Goal: Find specific page/section: Find specific page/section

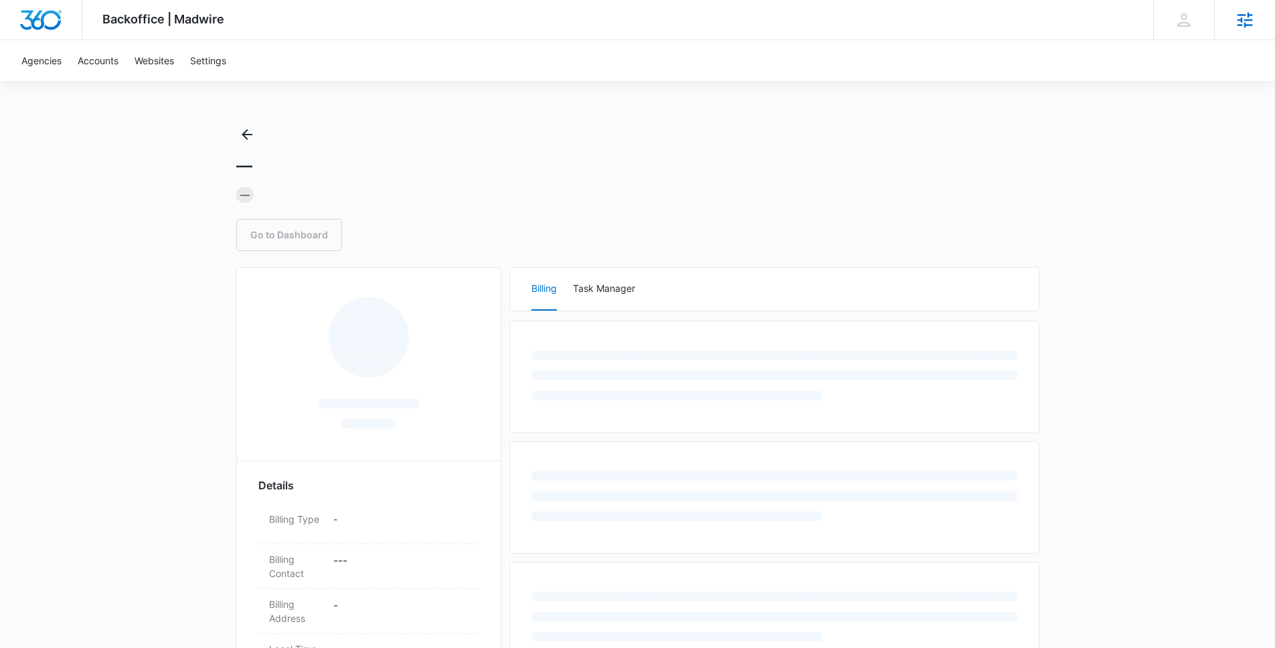
click at [1272, 6] on div "Agencies Agency Management" at bounding box center [1244, 19] width 61 height 39
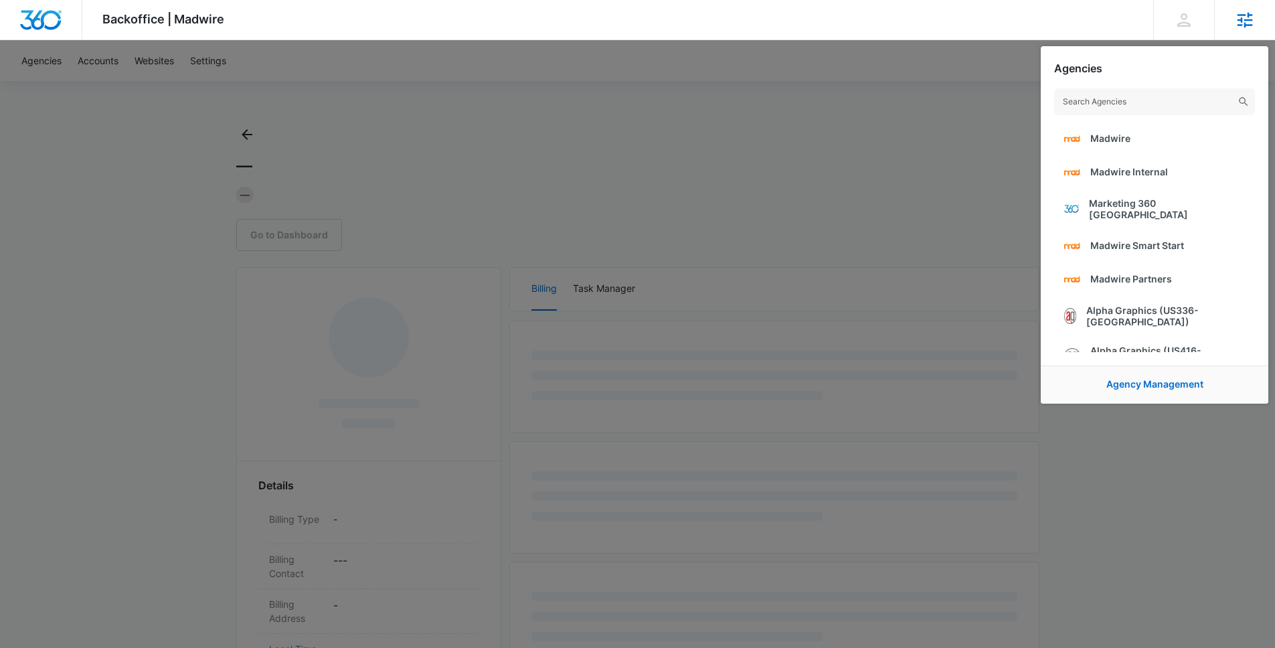
click at [1241, 24] on icon at bounding box center [1244, 19] width 15 height 15
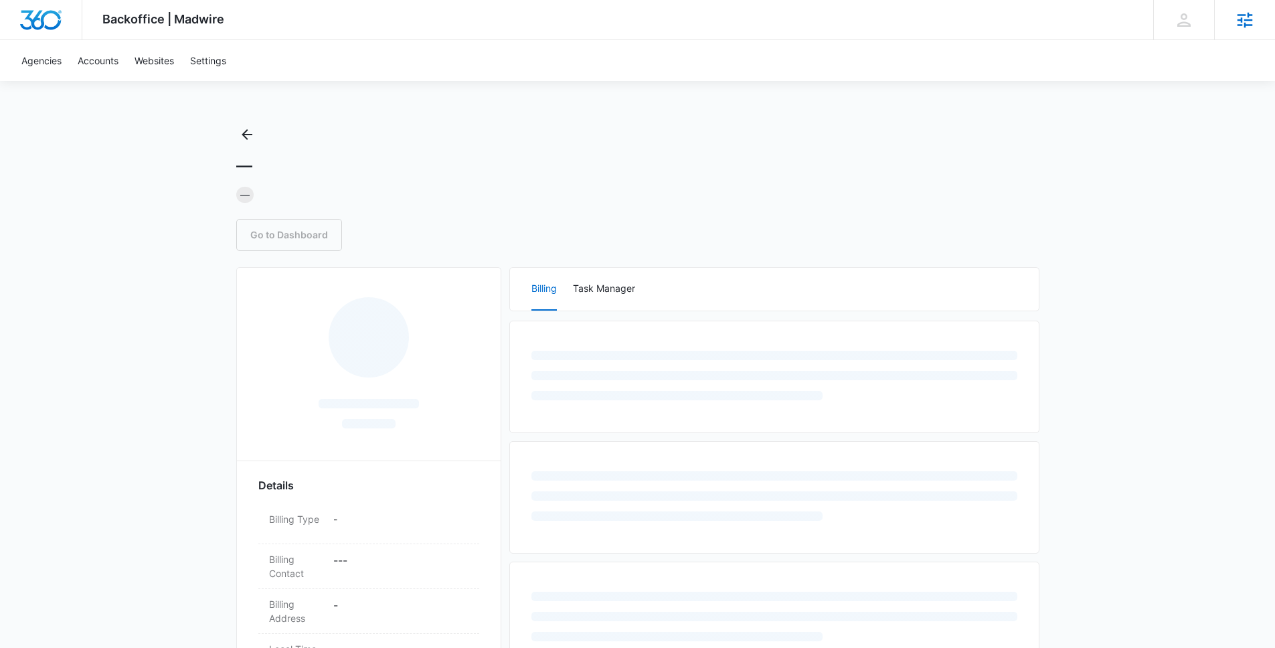
click at [1241, 24] on icon at bounding box center [1244, 19] width 15 height 15
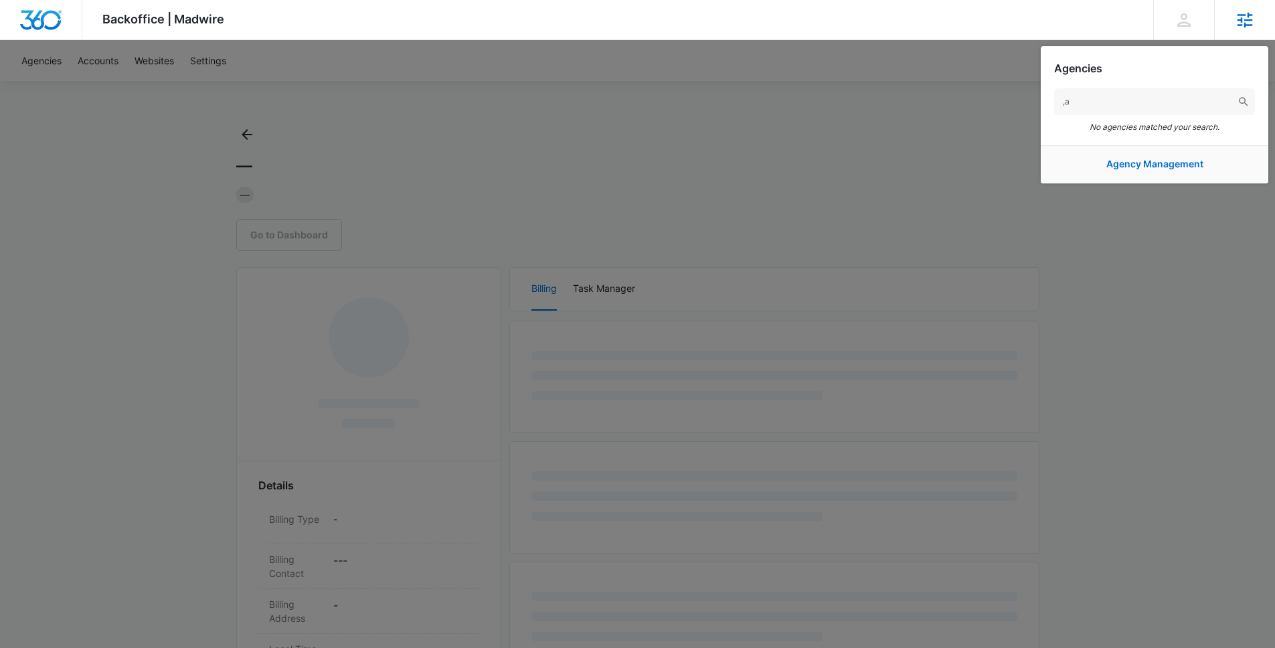
type input ","
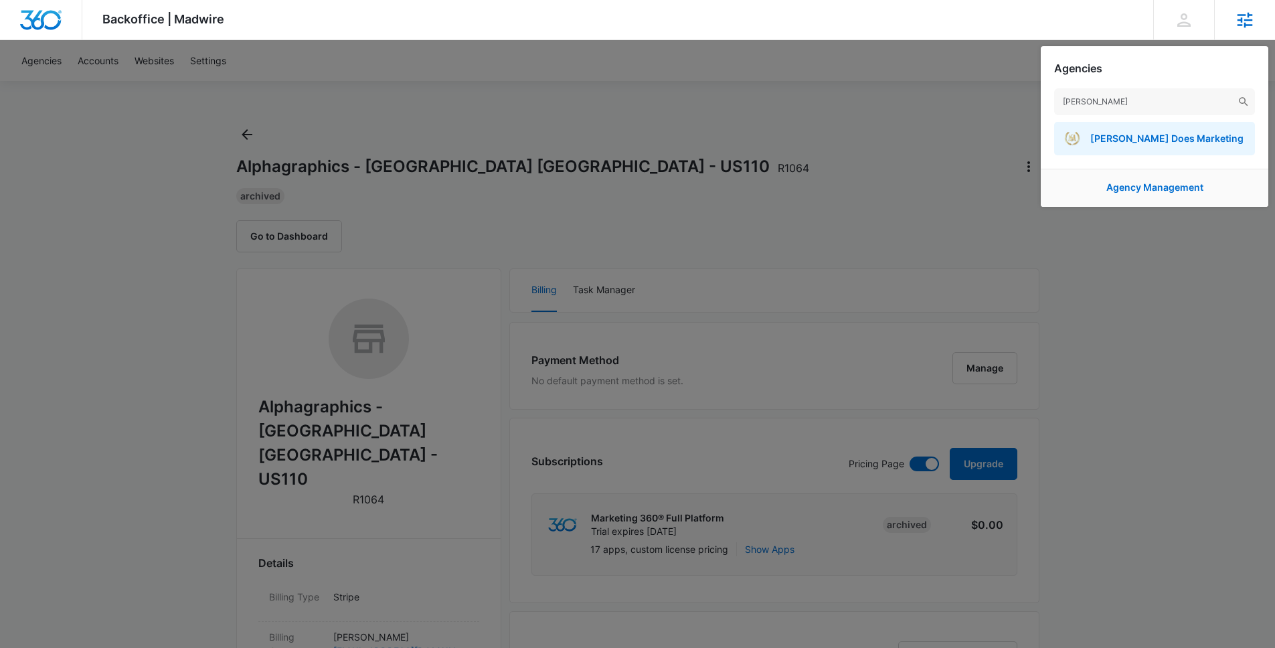
type input "manuel si"
click at [1123, 149] on link "Manuel Sierra Does Marketing" at bounding box center [1154, 138] width 201 height 33
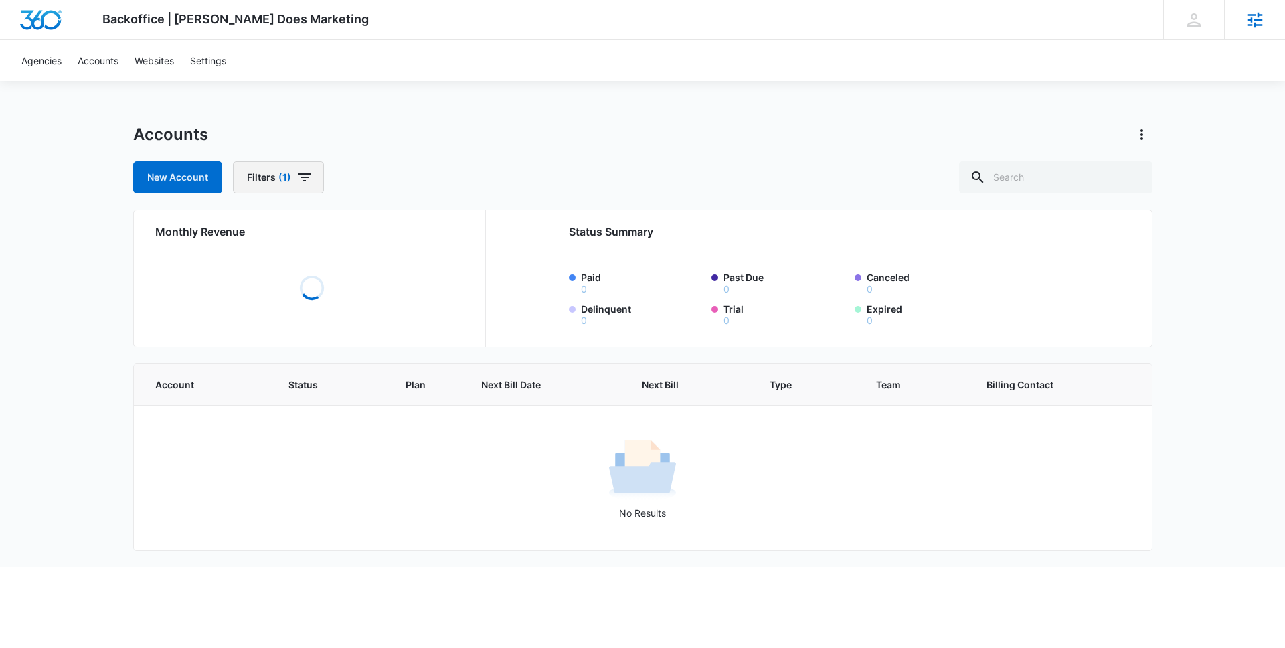
click at [278, 186] on button "Filters (1)" at bounding box center [278, 177] width 91 height 32
click at [323, 300] on icon "Clear" at bounding box center [322, 296] width 9 height 9
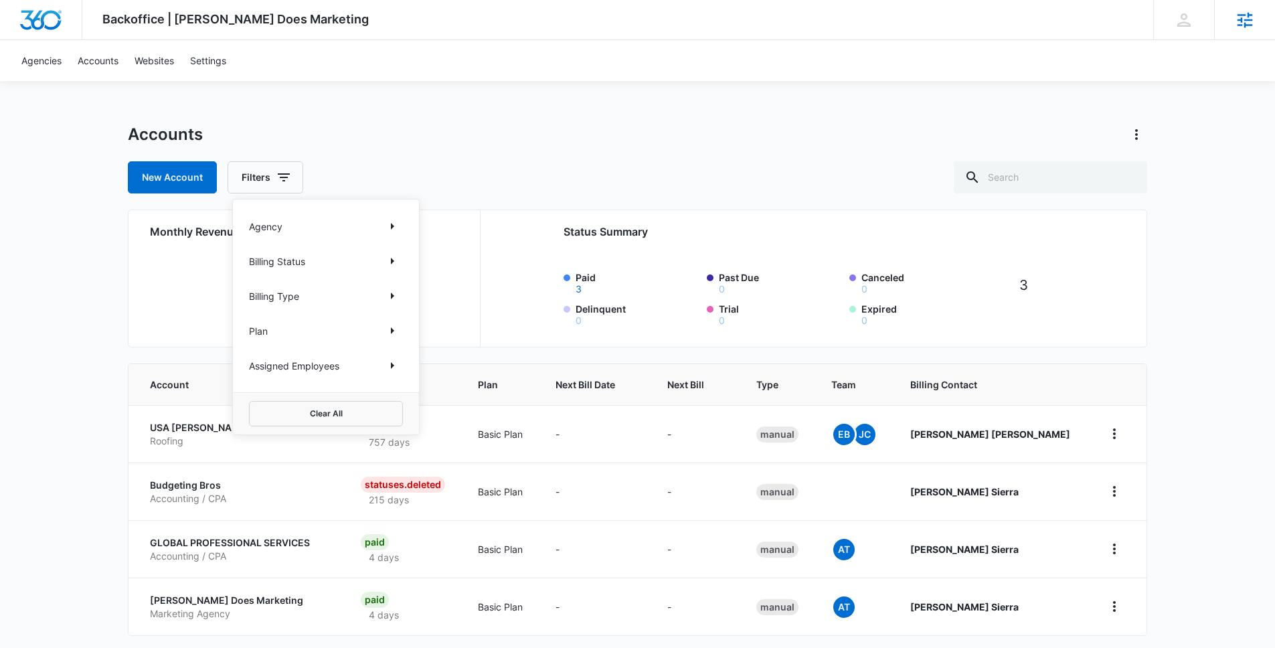
click at [76, 280] on div "Backoffice | Manuel Sierra Does Marketing Apps Settings KB Kaitlyn Brunswig kai…" at bounding box center [637, 349] width 1275 height 698
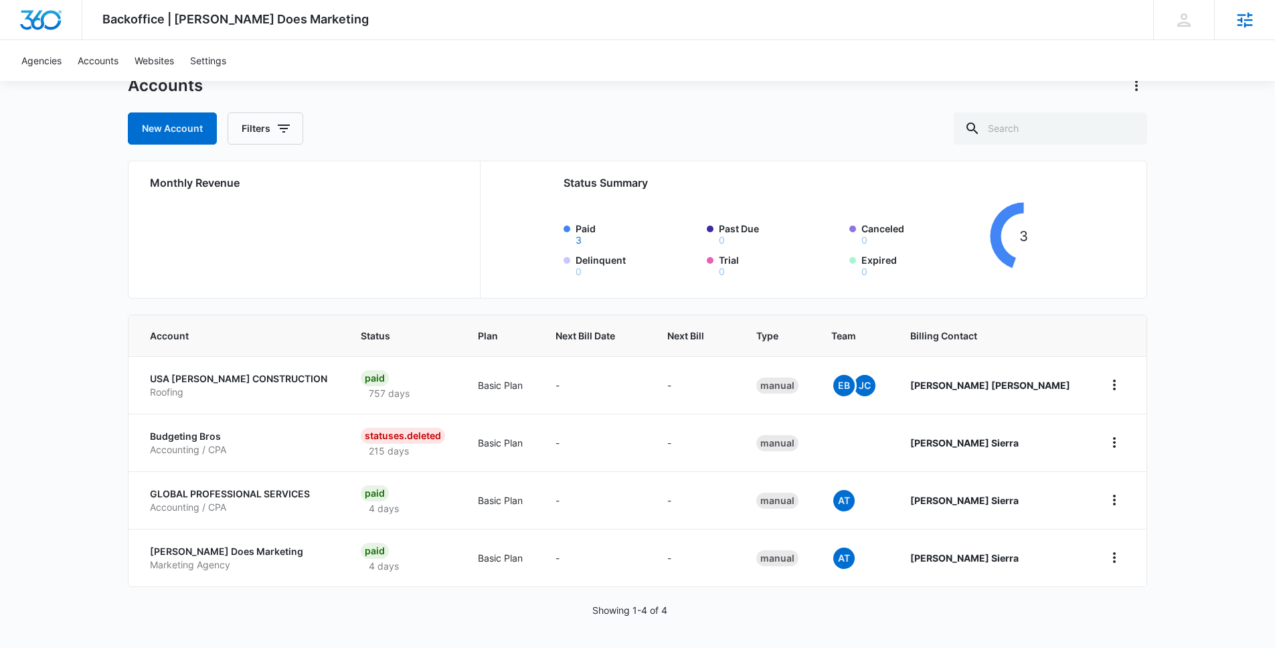
scroll to position [50, 0]
